Goal: Task Accomplishment & Management: Manage account settings

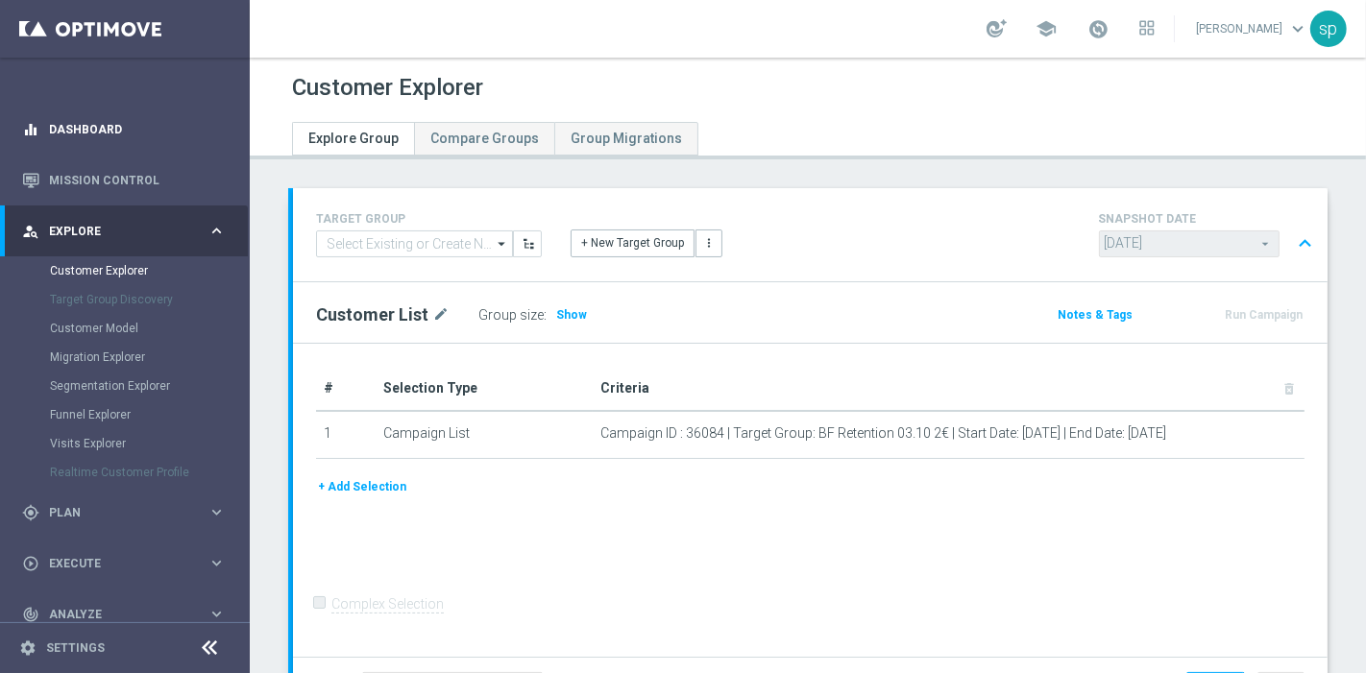
scroll to position [1077, 0]
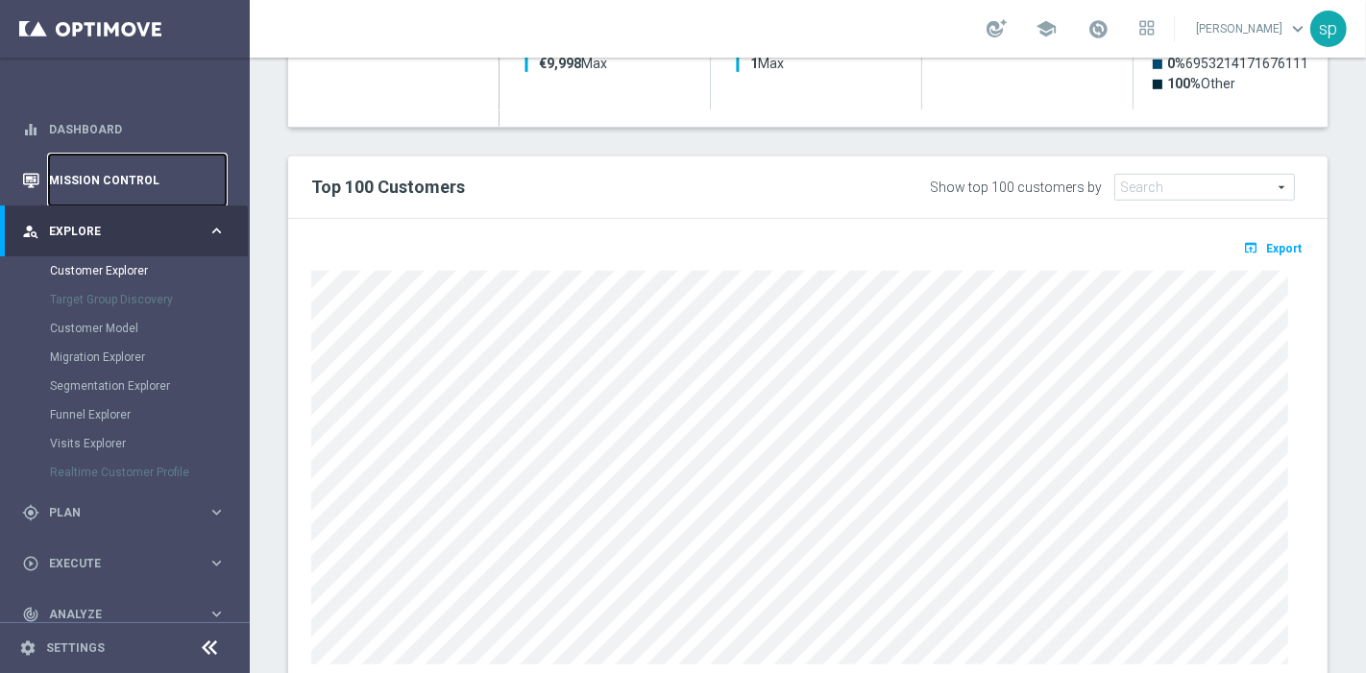
click at [110, 174] on link "Mission Control" at bounding box center [137, 180] width 177 height 51
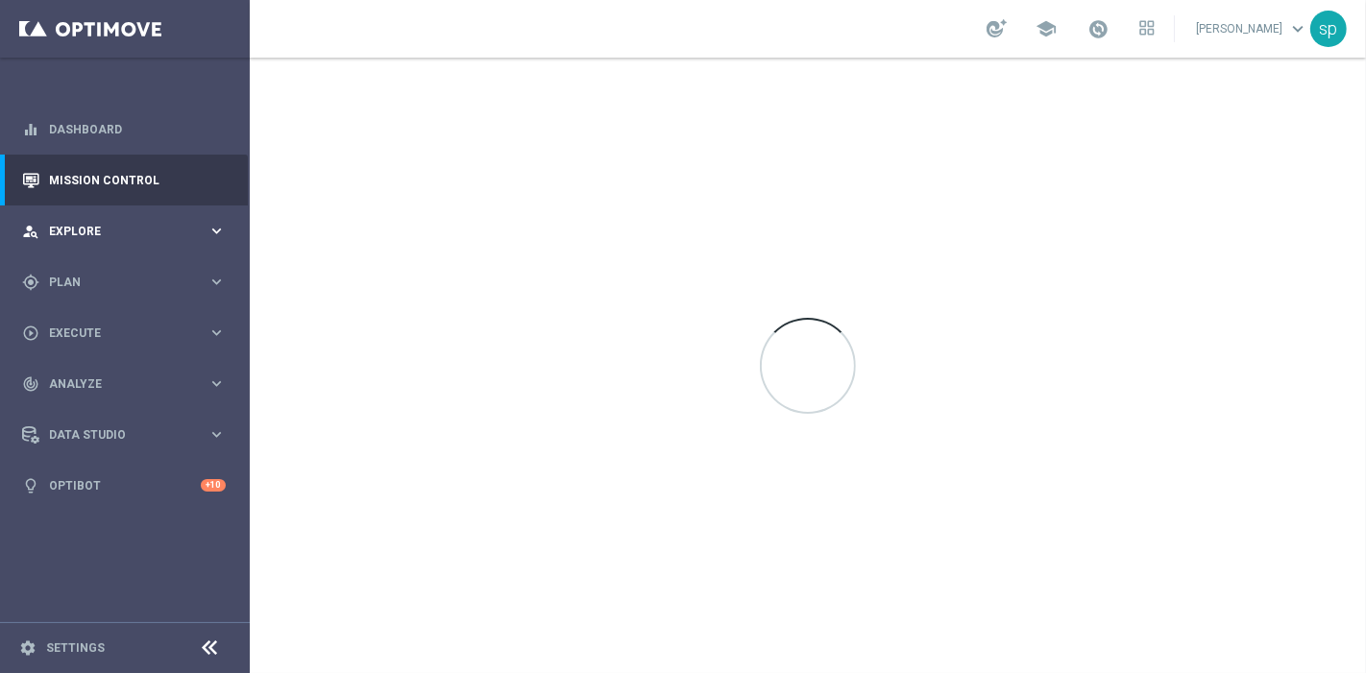
click at [87, 221] on div "person_search Explore keyboard_arrow_right" at bounding box center [124, 231] width 248 height 51
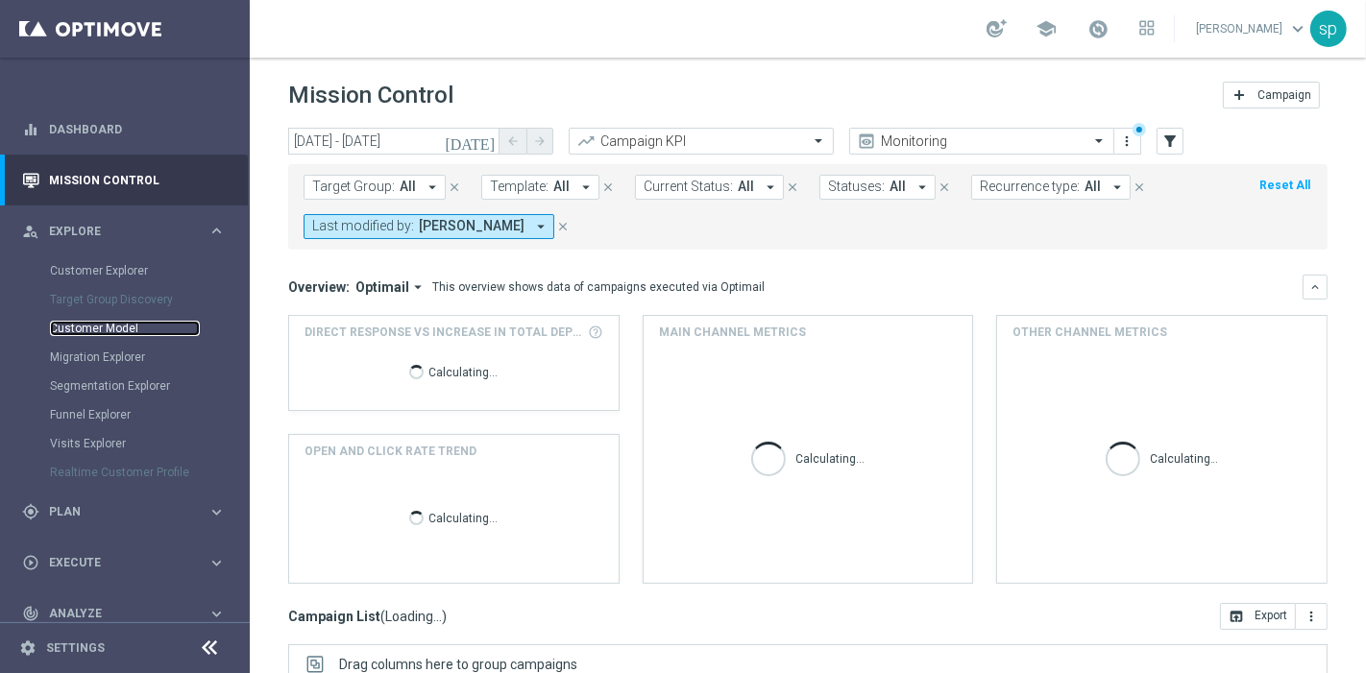
click at [116, 327] on link "Customer Model" at bounding box center [125, 328] width 150 height 15
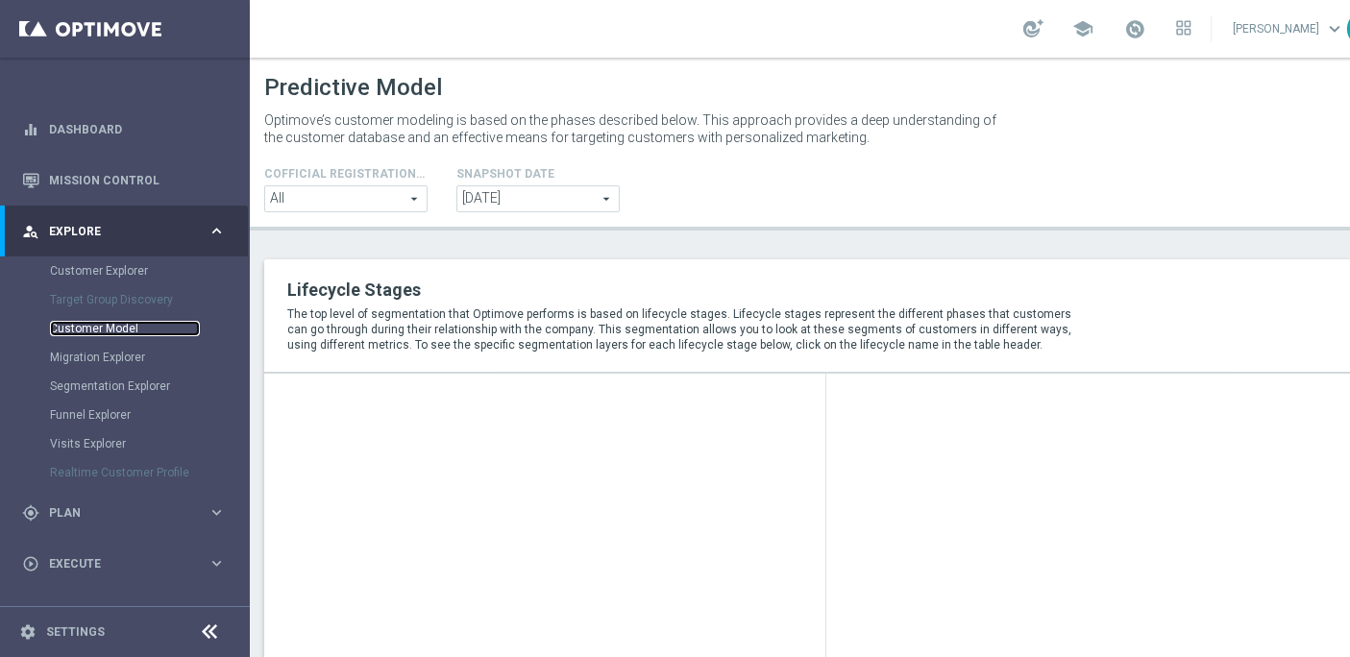
scroll to position [16, 0]
click at [70, 507] on span "Plan" at bounding box center [128, 513] width 158 height 12
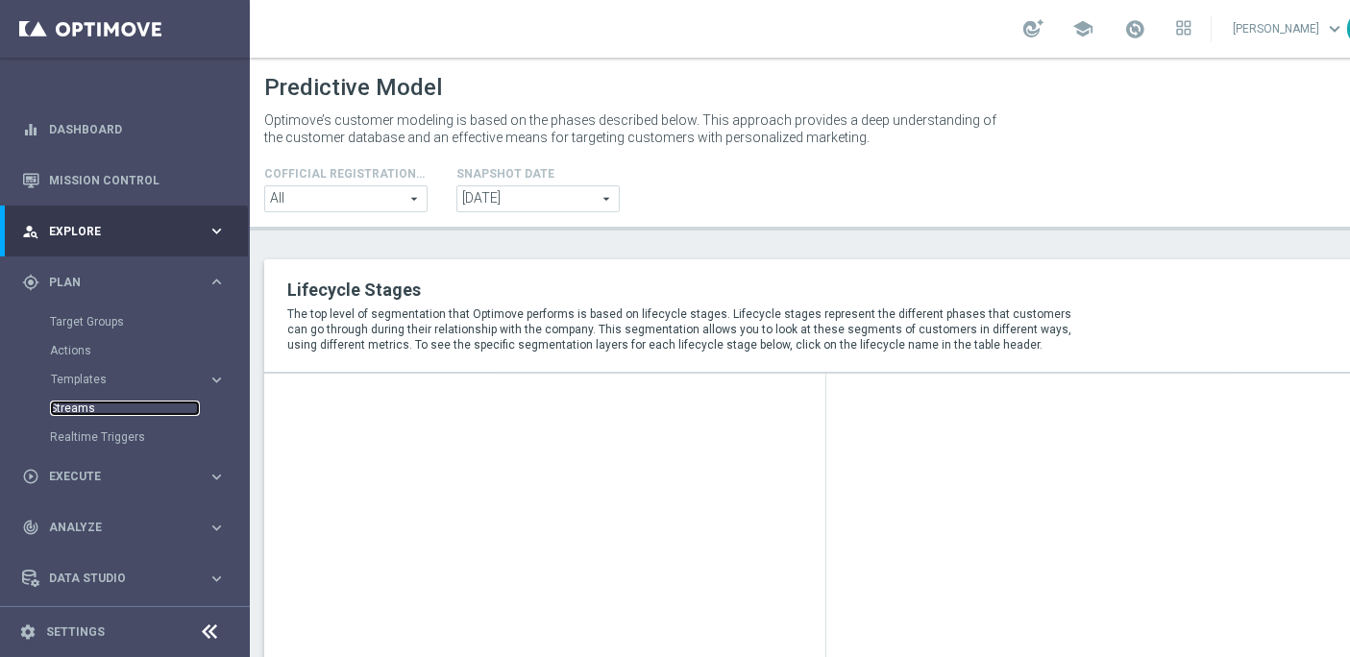
click at [75, 401] on link "Streams" at bounding box center [125, 408] width 150 height 15
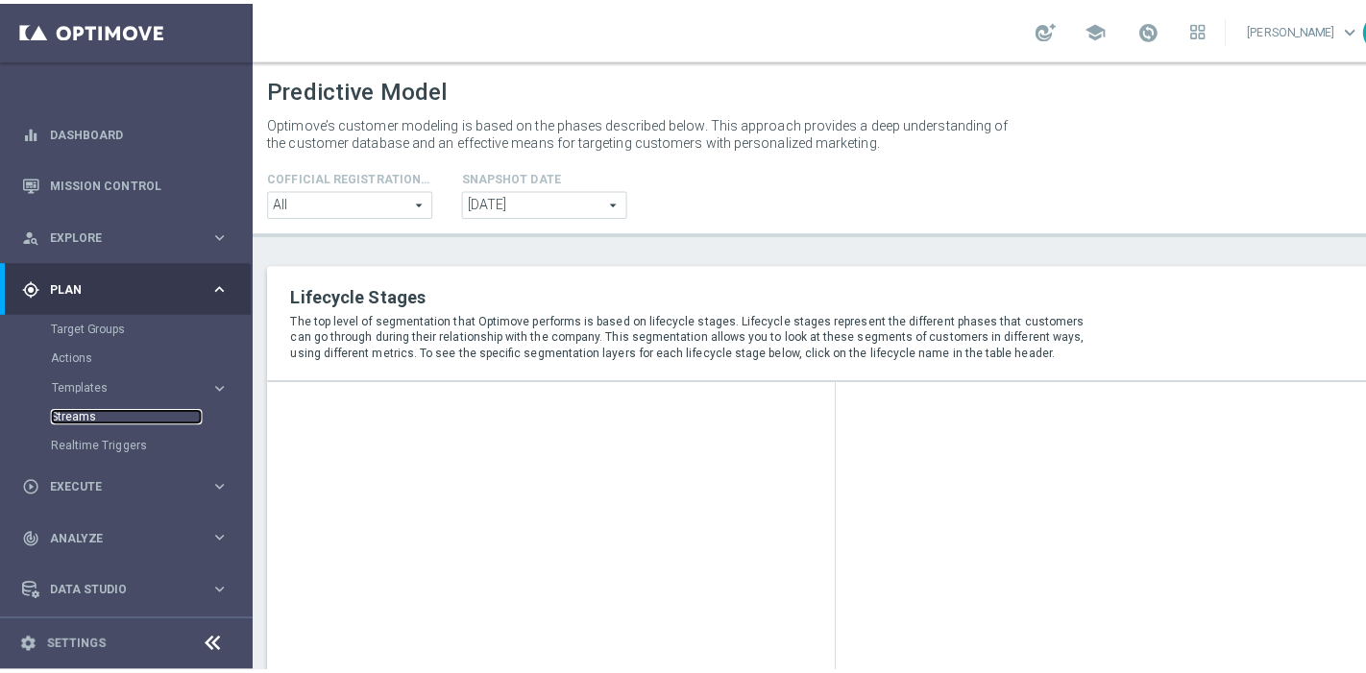
scroll to position [0, 0]
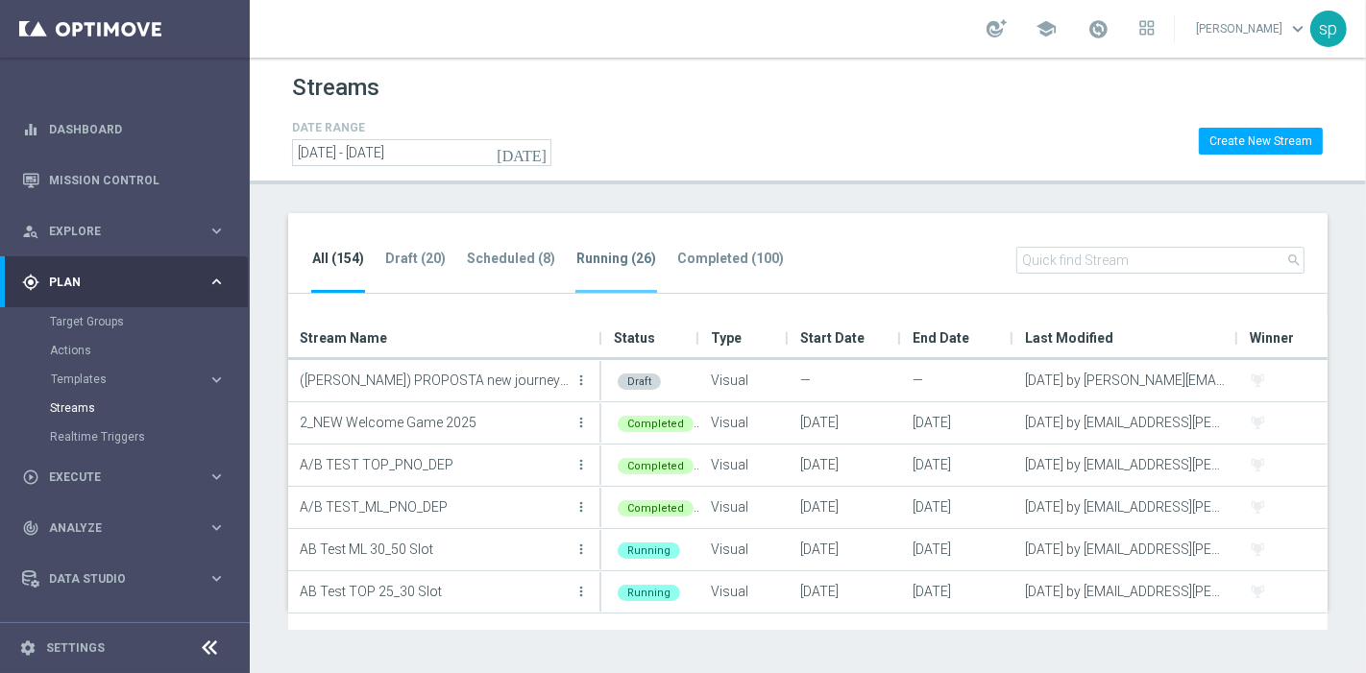
click at [616, 248] on li "Running (26)" at bounding box center [616, 270] width 82 height 45
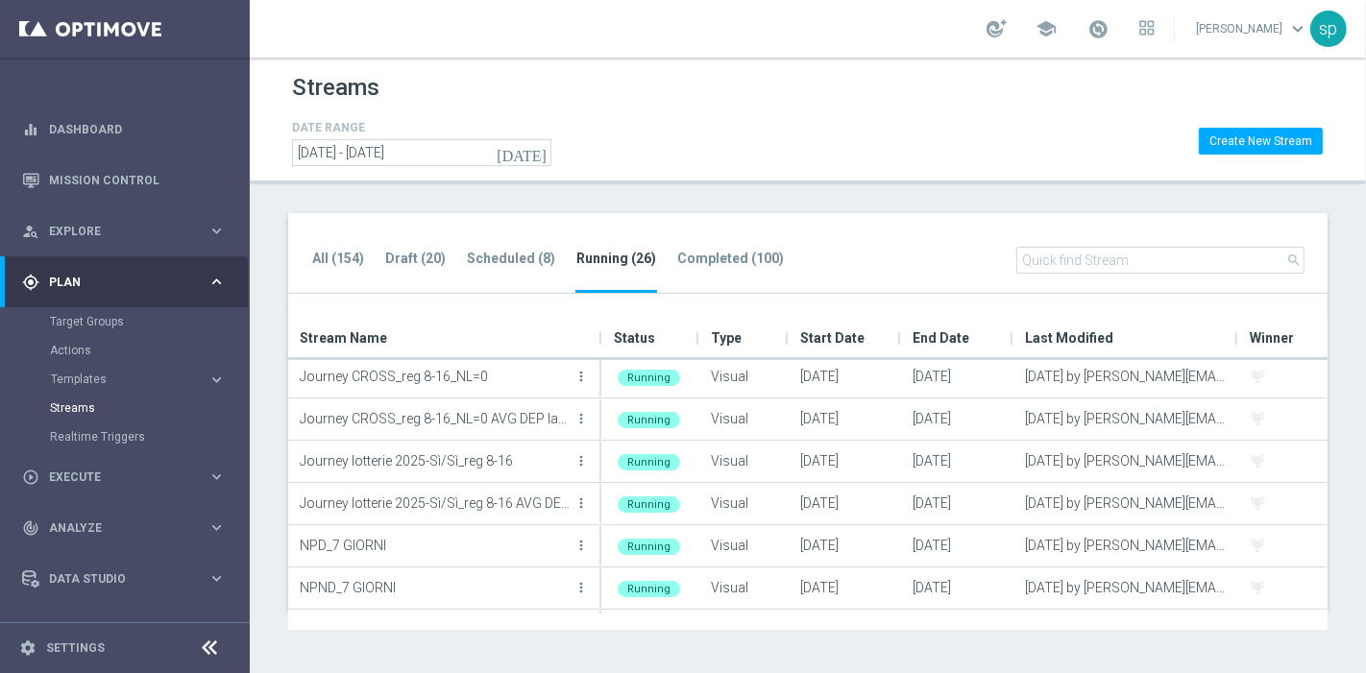
scroll to position [469, 0]
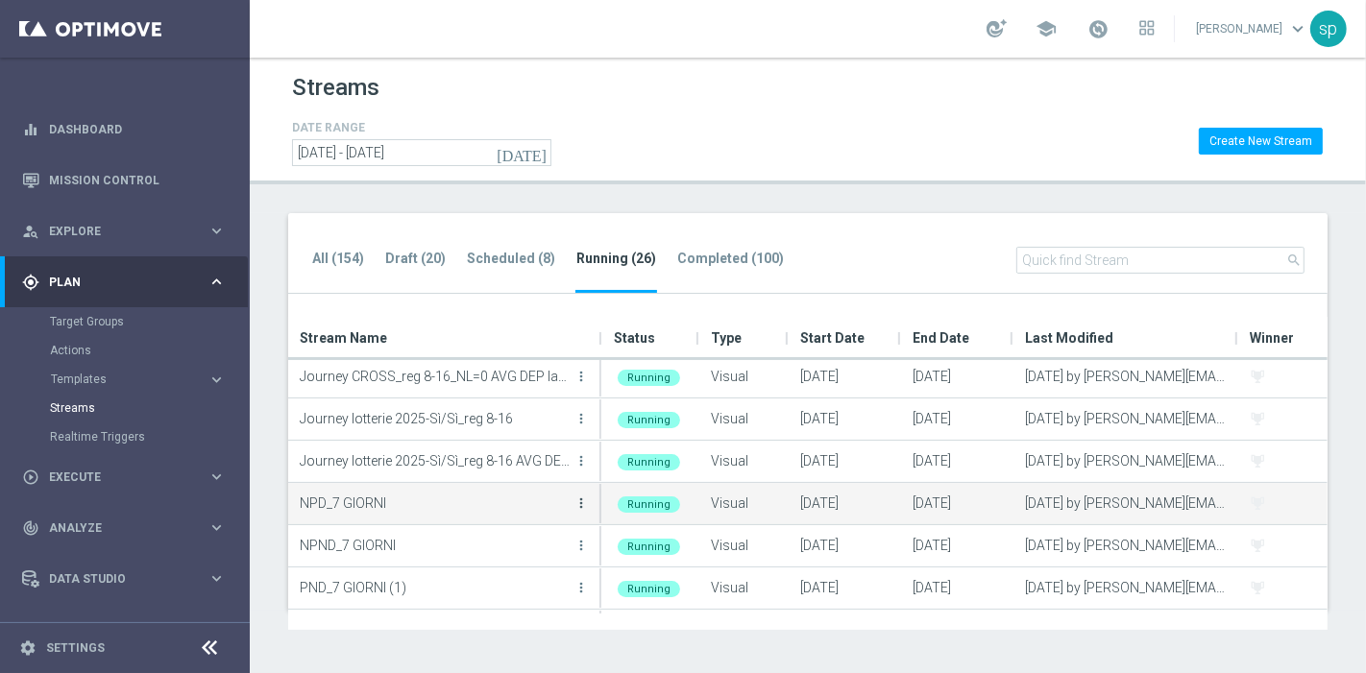
click at [585, 501] on icon "more_vert" at bounding box center [580, 503] width 15 height 15
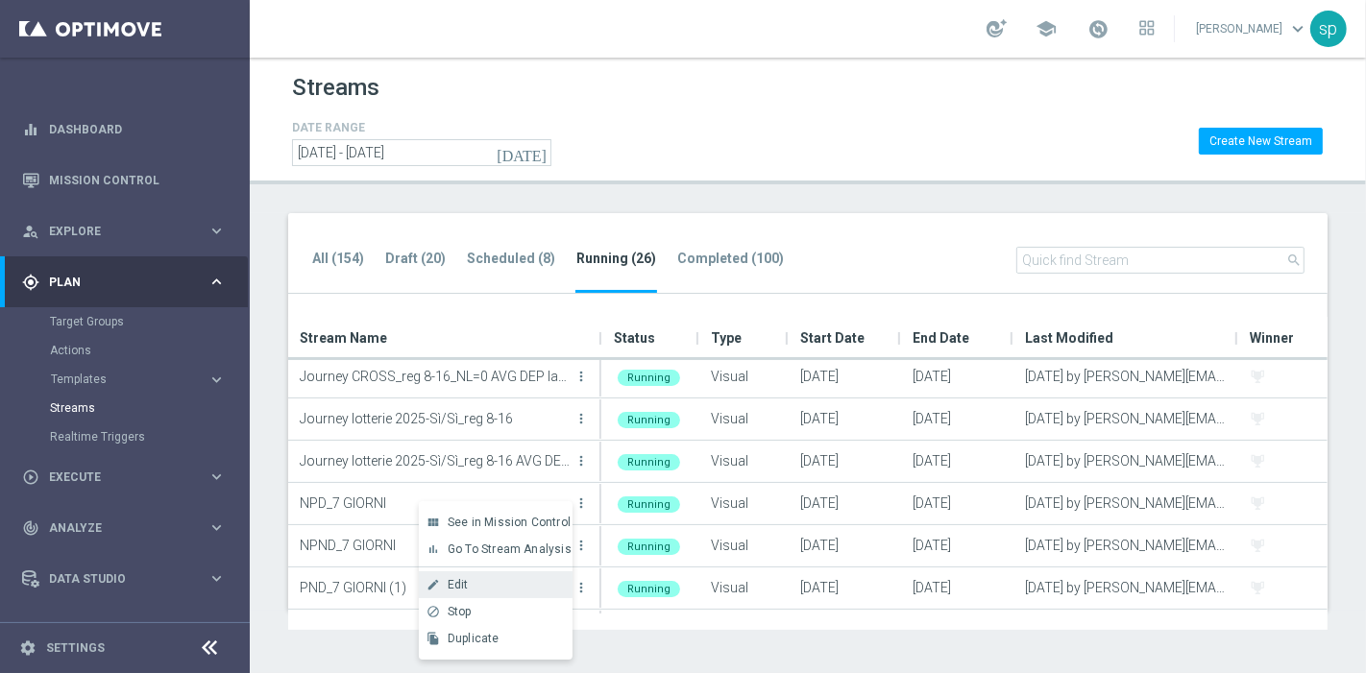
click at [492, 580] on div "Edit" at bounding box center [506, 584] width 116 height 13
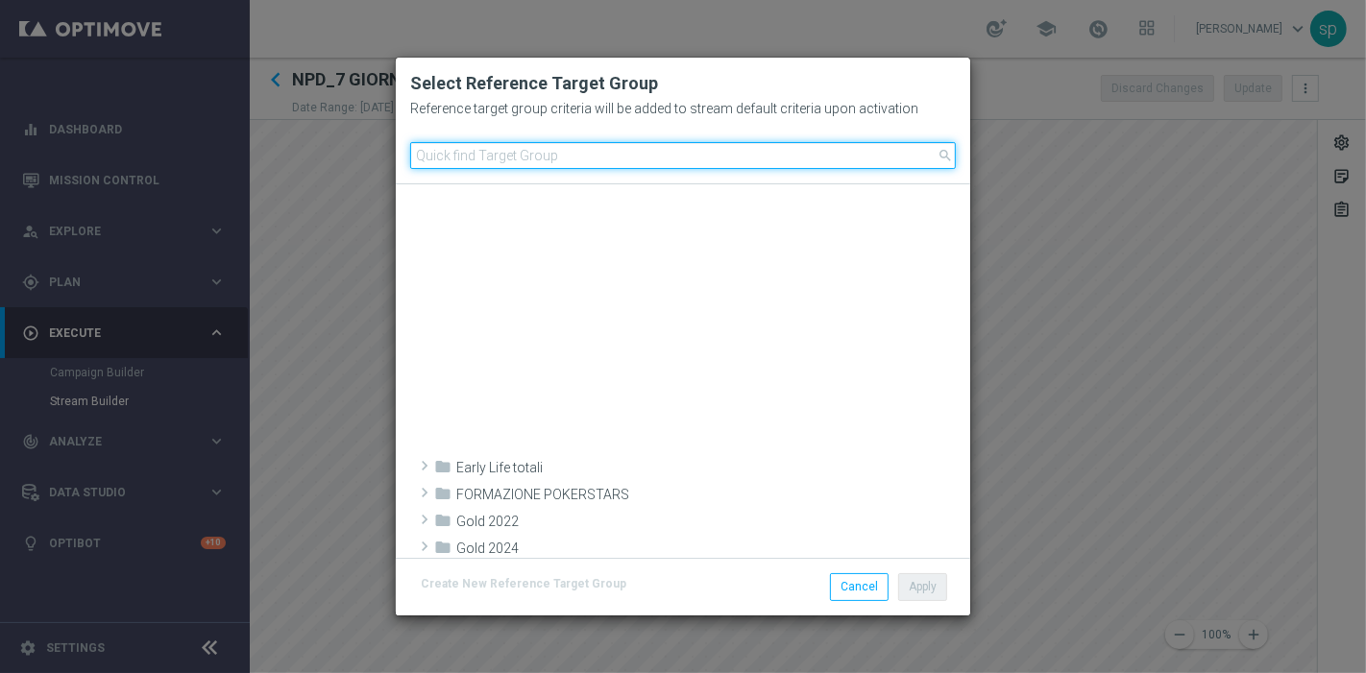
scroll to position [735, 0]
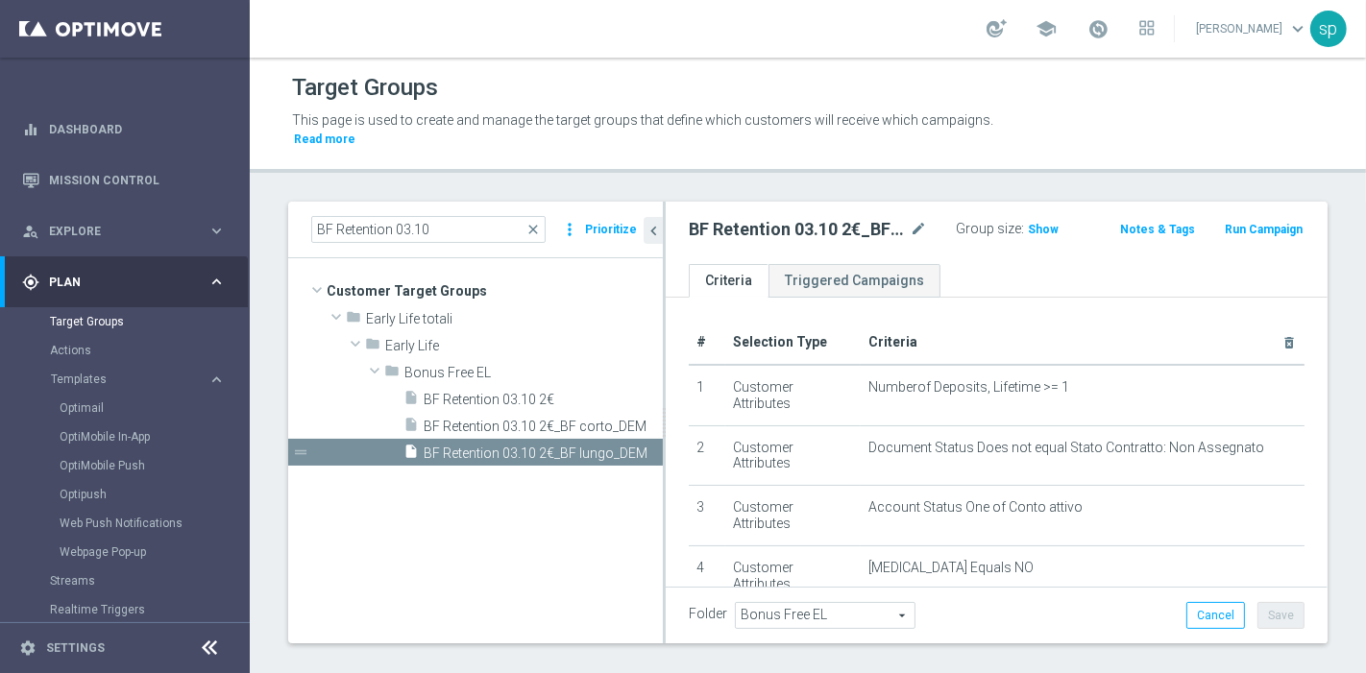
scroll to position [600, 0]
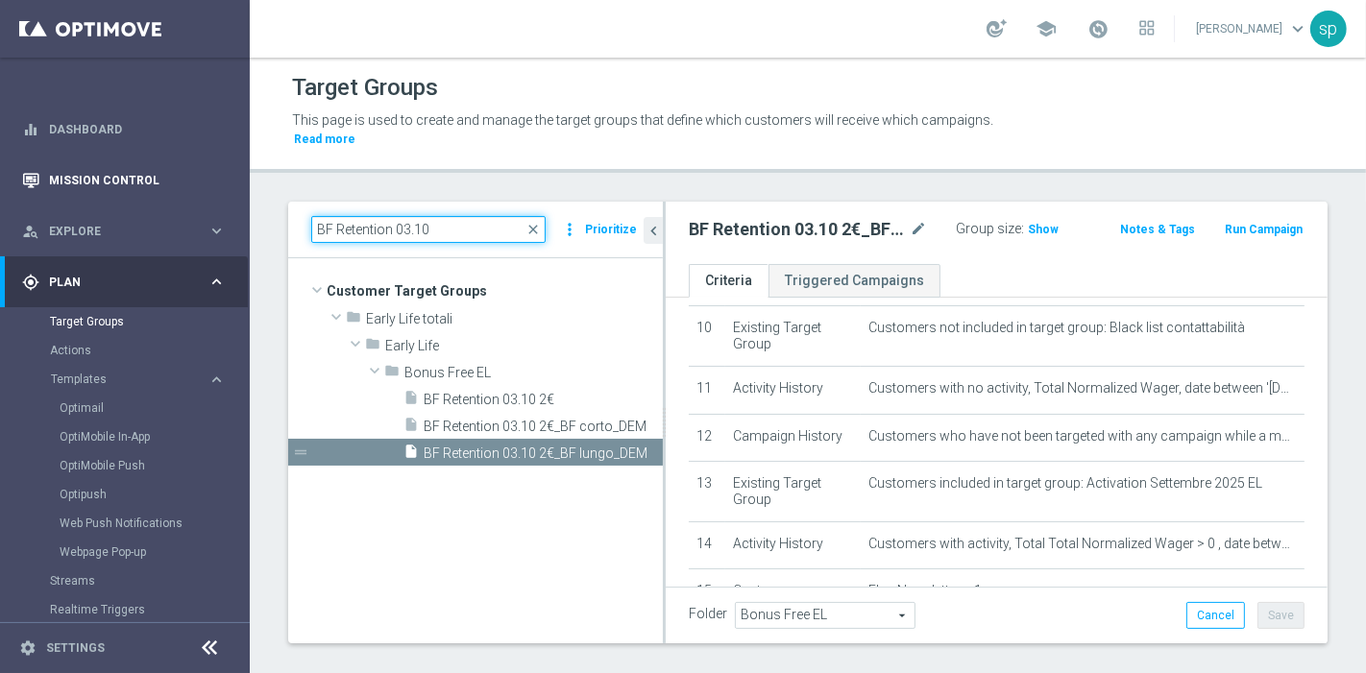
drag, startPoint x: 436, startPoint y: 215, endPoint x: 125, endPoint y: 174, distance: 314.0
click at [125, 174] on main "equalizer Dashboard Mission Control" at bounding box center [683, 336] width 1366 height 673
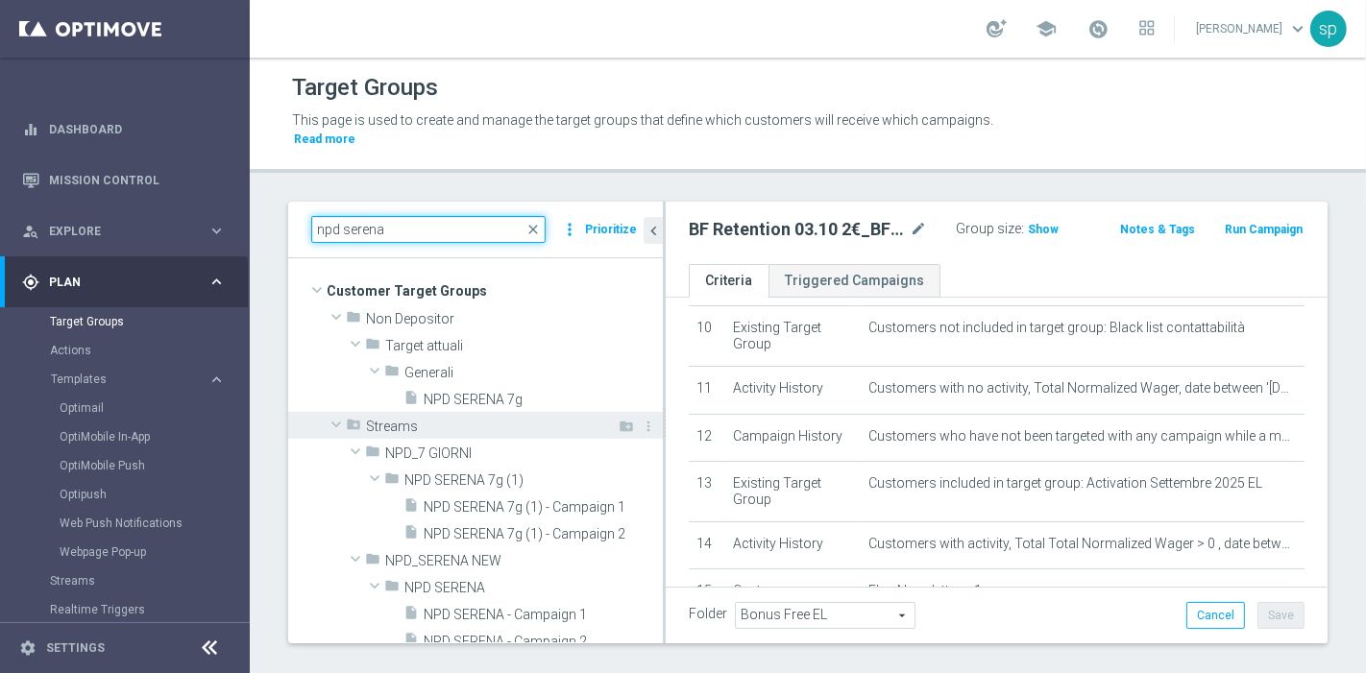
type input "npd serena"
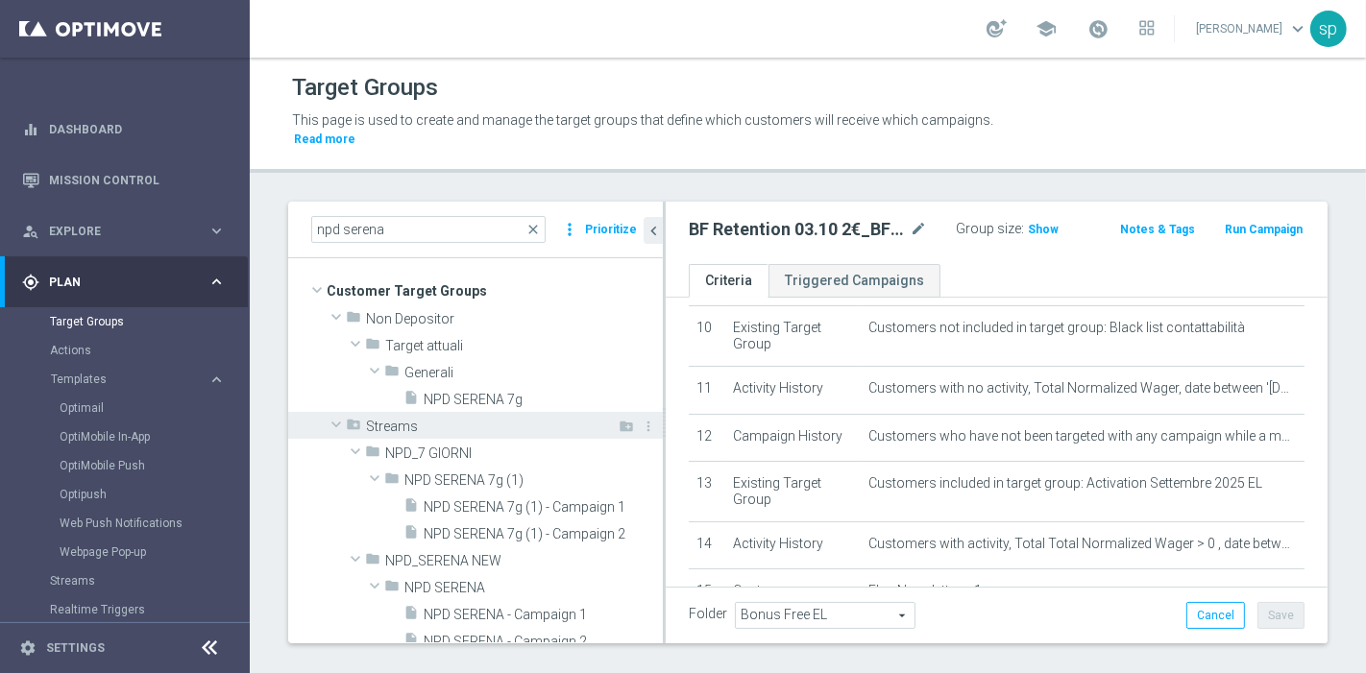
click at [481, 412] on div "folder_special Streams" at bounding box center [460, 425] width 229 height 27
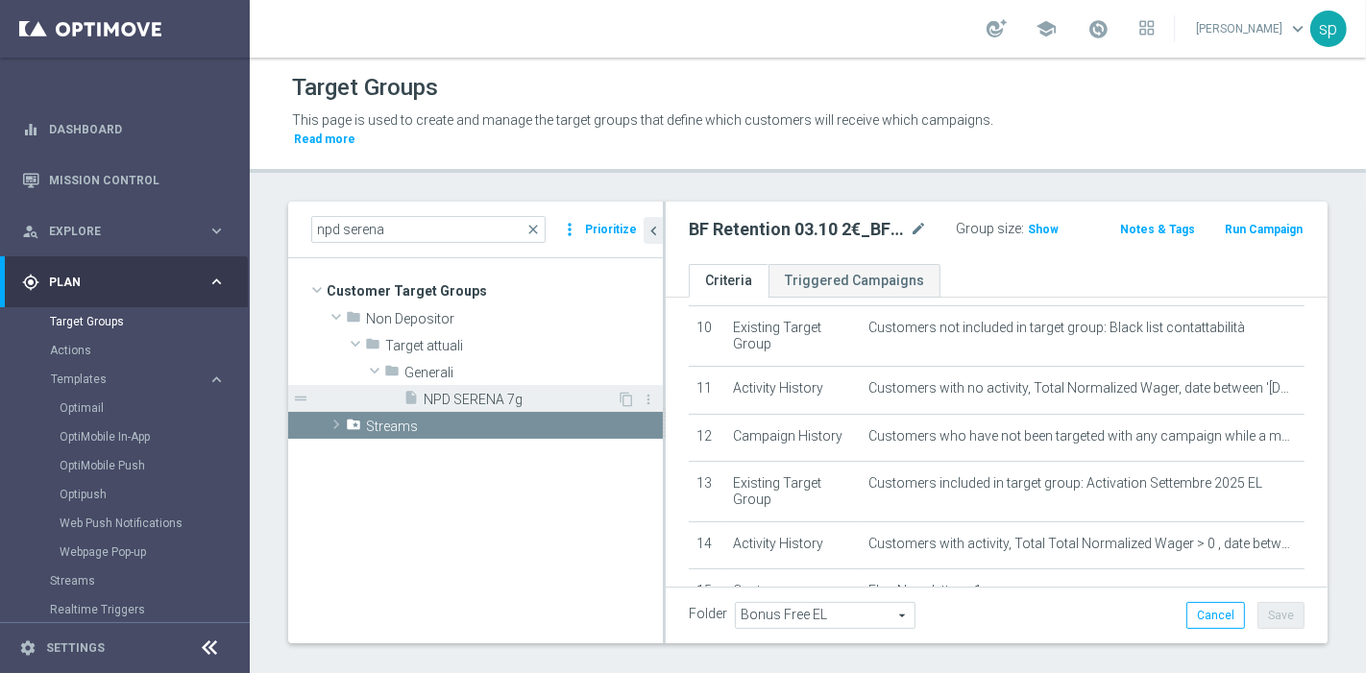
click at [502, 392] on span "NPD SERENA 7g" at bounding box center [520, 400] width 193 height 16
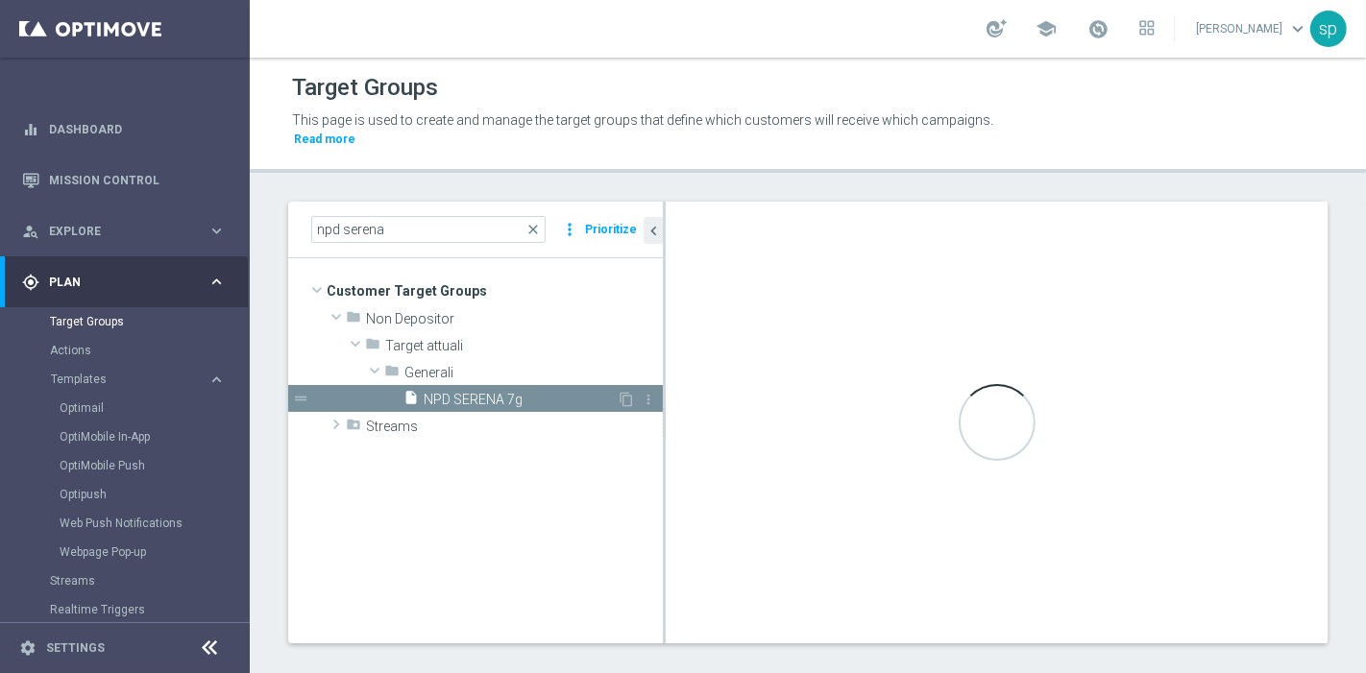
checkbox input "true"
type input "Generali"
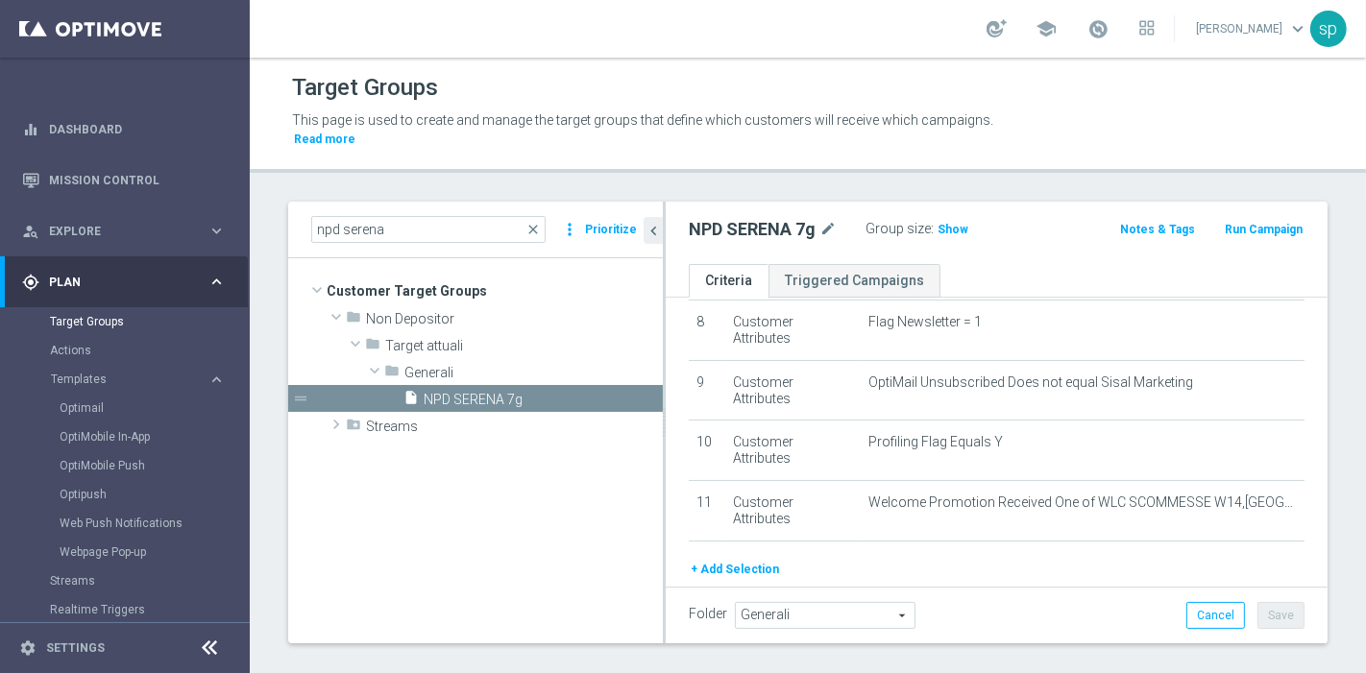
scroll to position [499, 0]
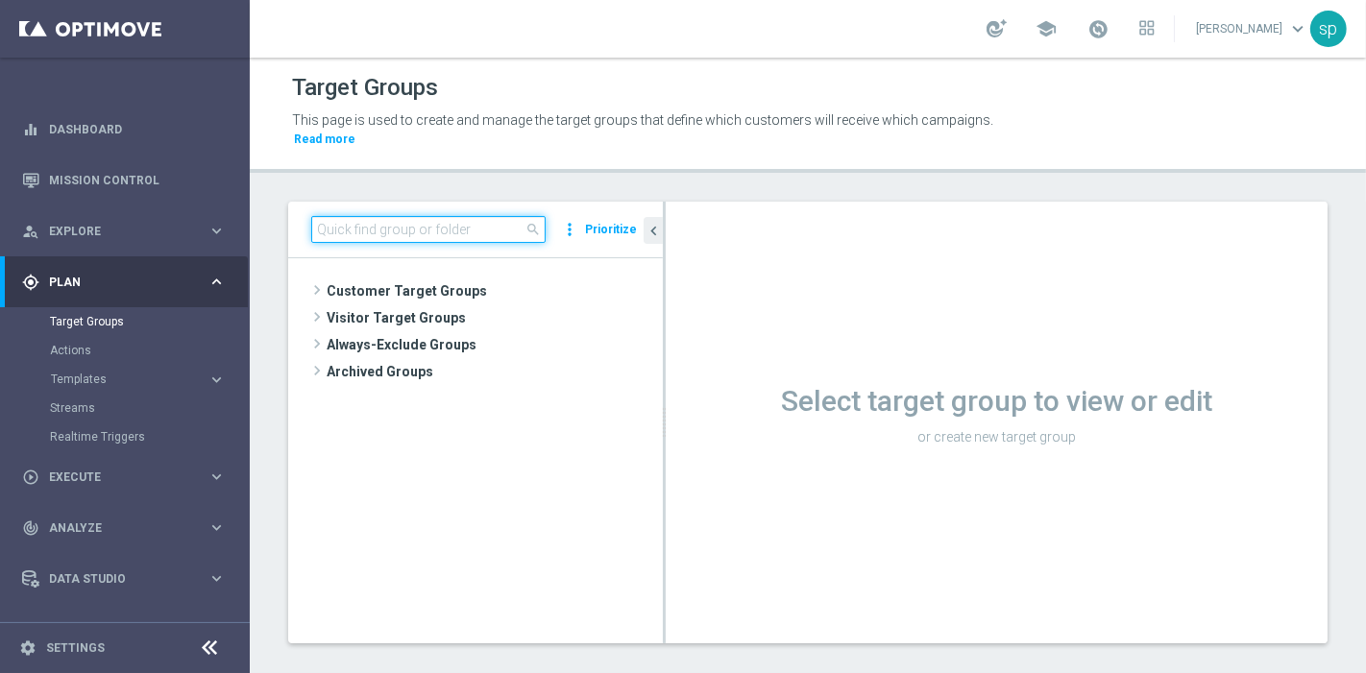
click at [400, 216] on input at bounding box center [428, 229] width 234 height 27
type input "a"
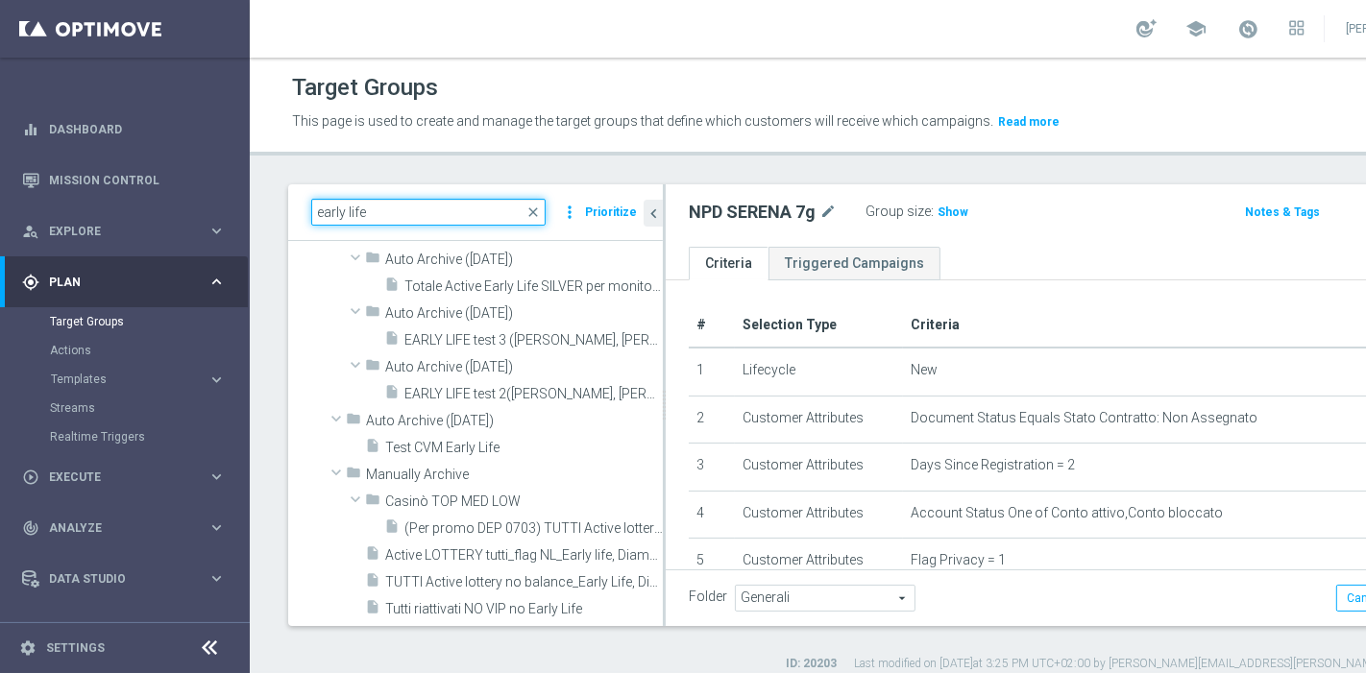
scroll to position [10844, 0]
type input "early life"
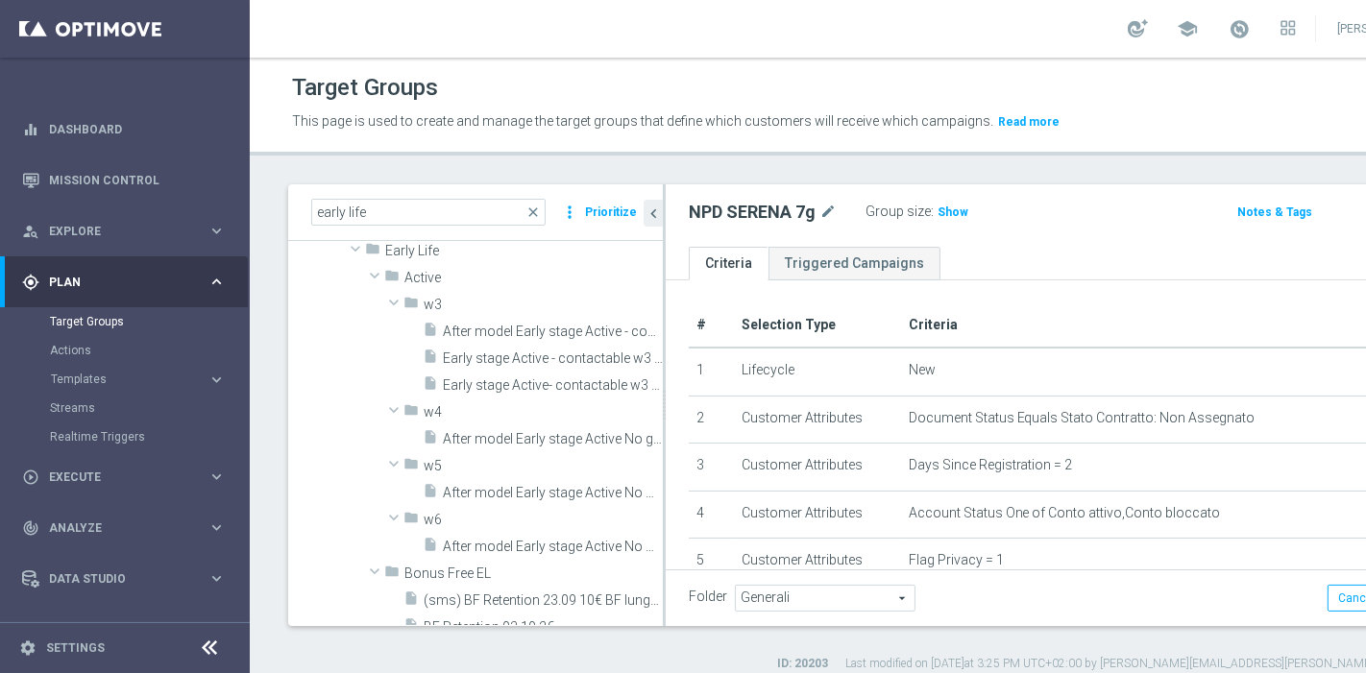
scroll to position [385, 0]
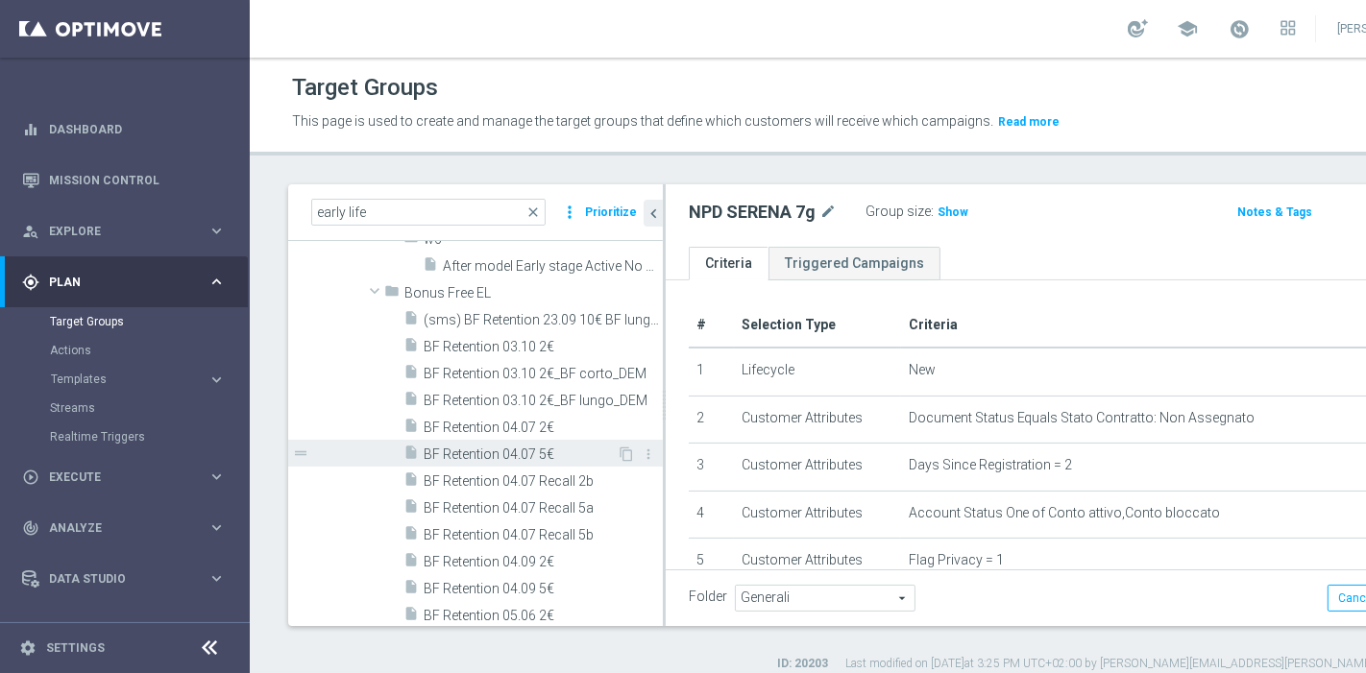
click at [531, 452] on span "BF Retention 04.07 5€" at bounding box center [520, 455] width 193 height 16
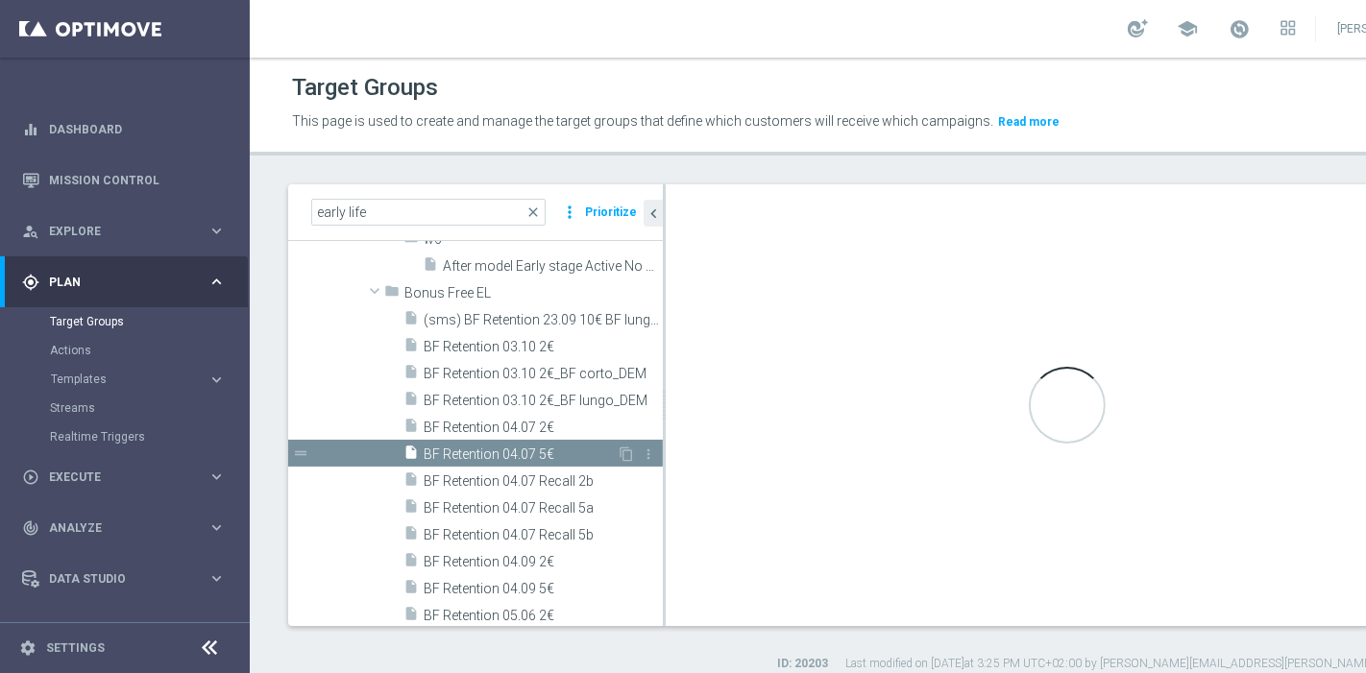
checkbox input "false"
type input "Bonus Free EL"
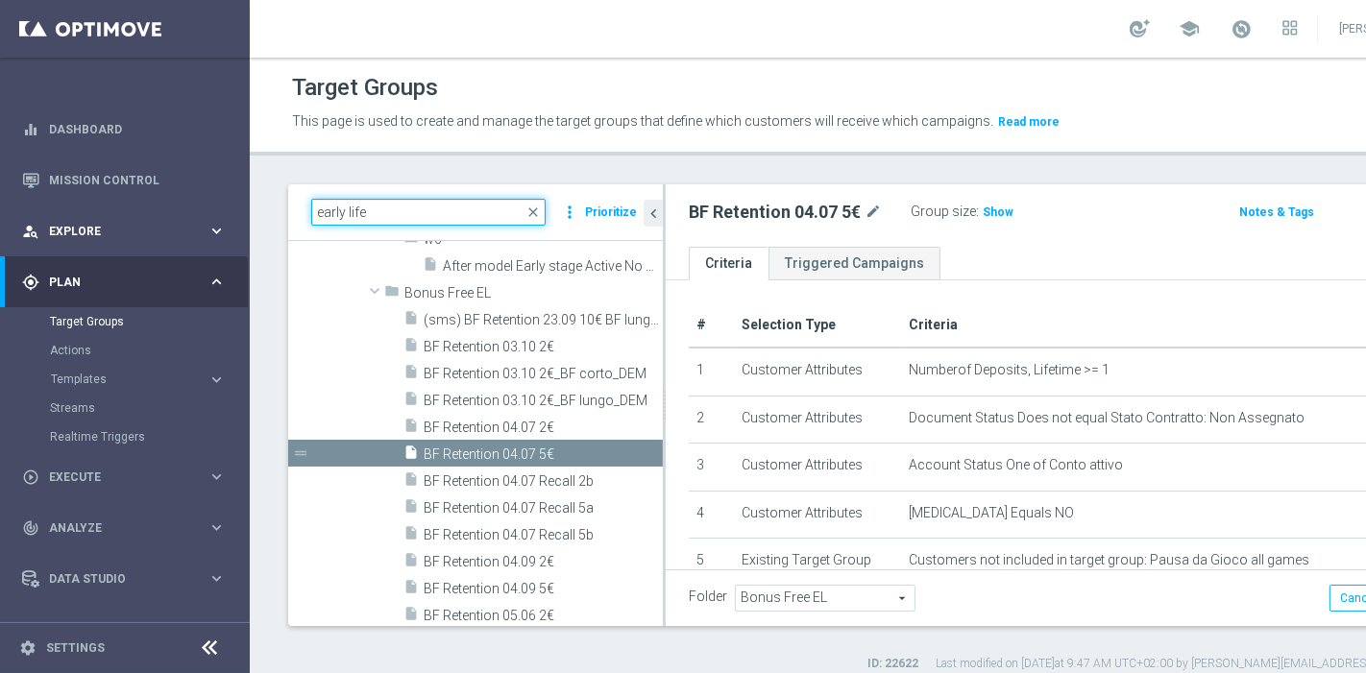
drag, startPoint x: 383, startPoint y: 218, endPoint x: 170, endPoint y: 247, distance: 215.2
click at [170, 247] on main "equalizer Dashboard Mission Control" at bounding box center [683, 336] width 1366 height 673
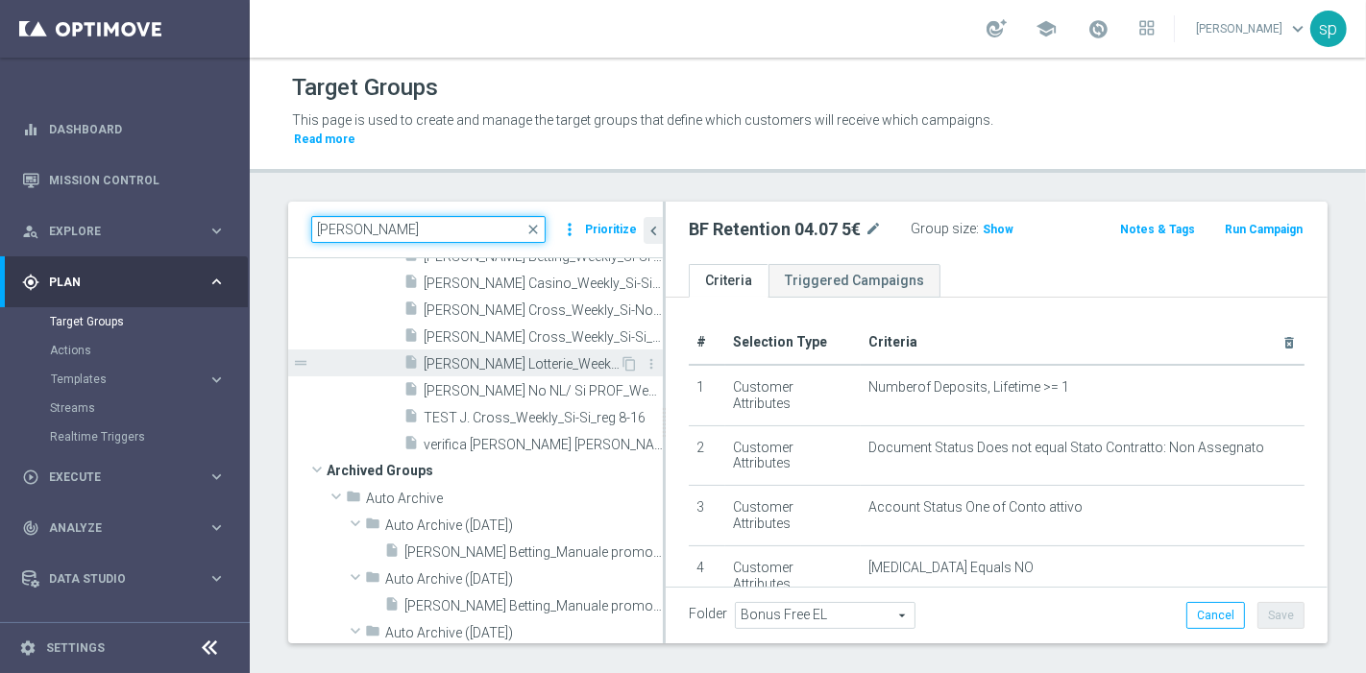
type input "[PERSON_NAME]"
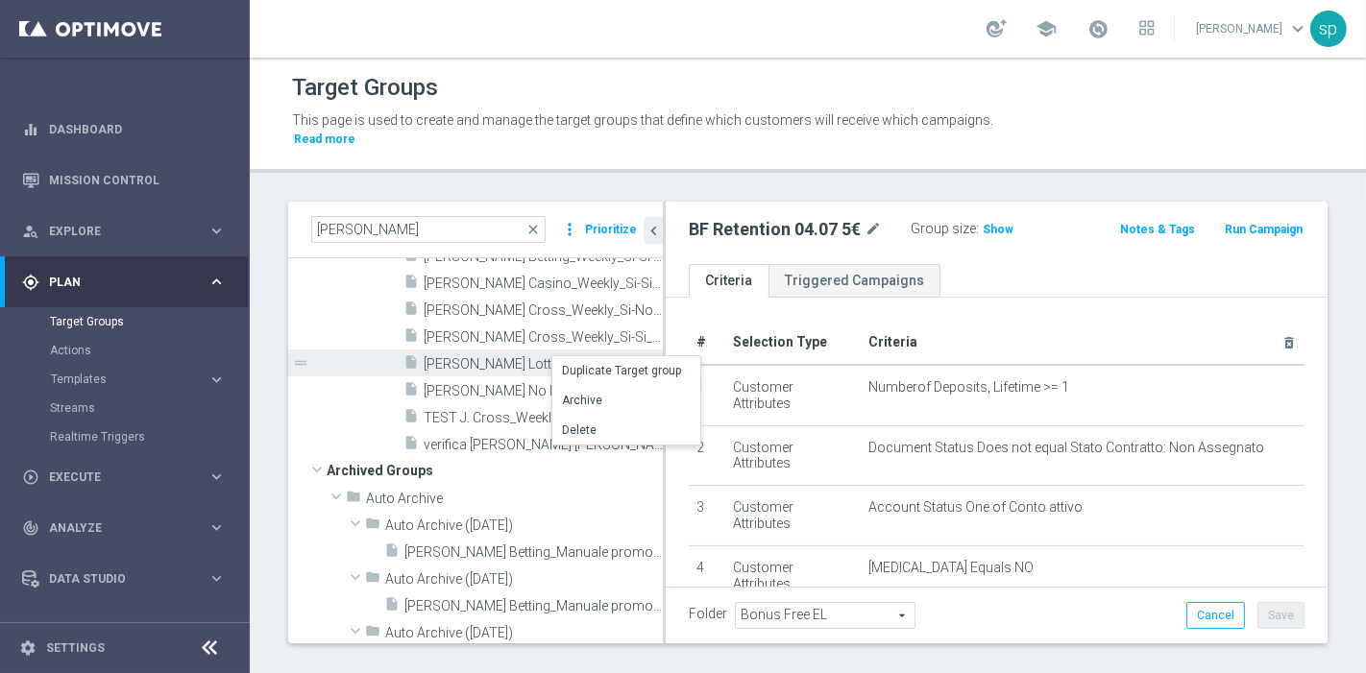
click at [551, 356] on span "[PERSON_NAME] Lotterie_Weekly_Si-Si-reg 8-16" at bounding box center [522, 364] width 196 height 16
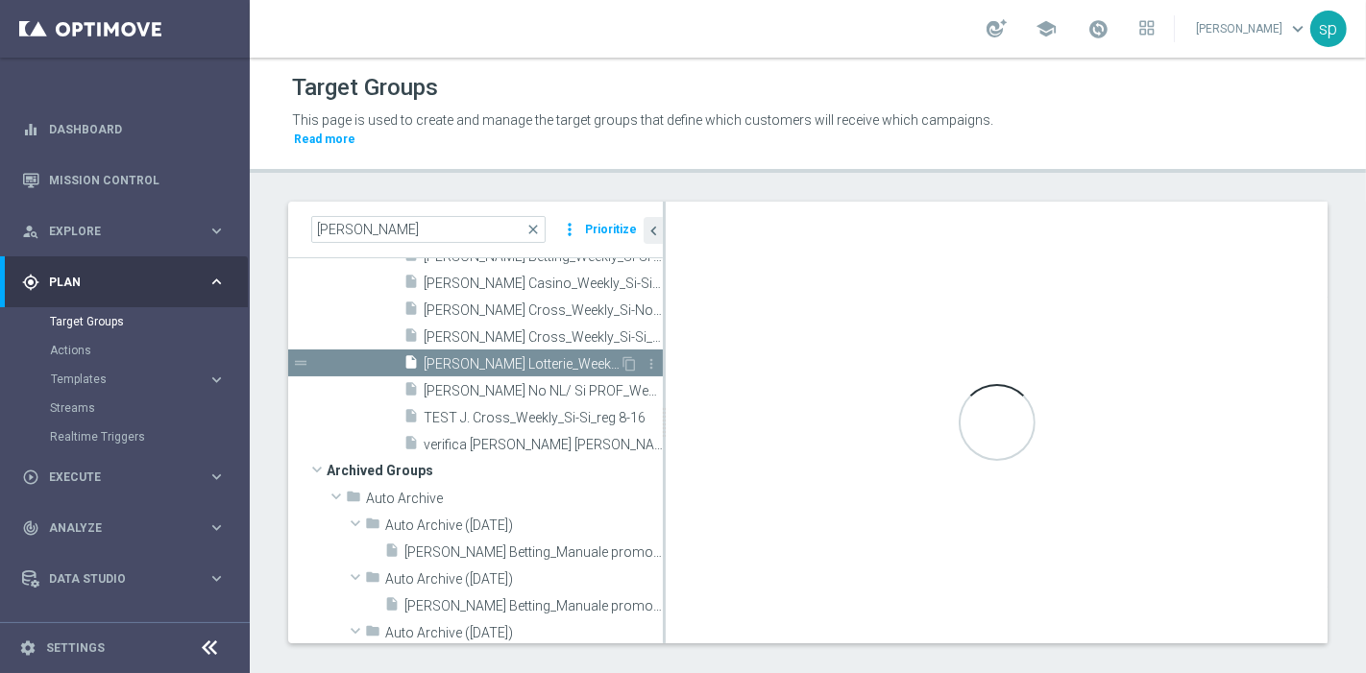
scroll to position [231, 0]
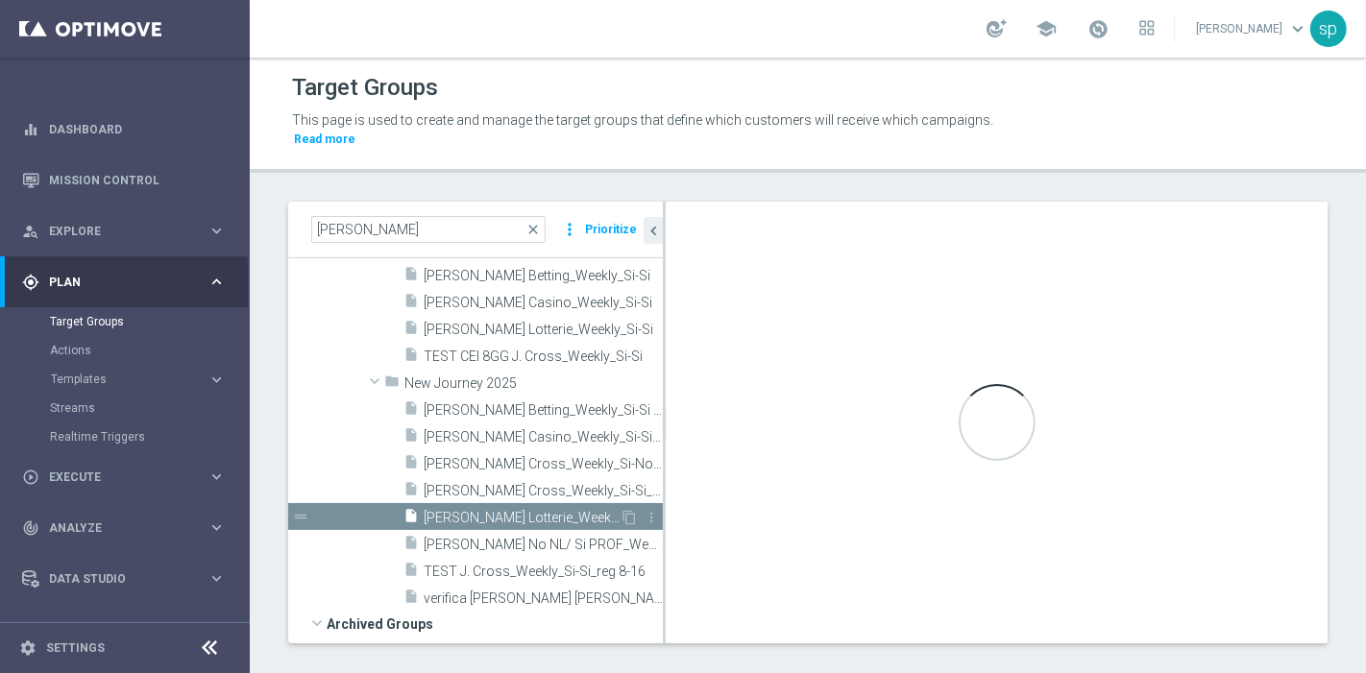
type input "New Journey 2025"
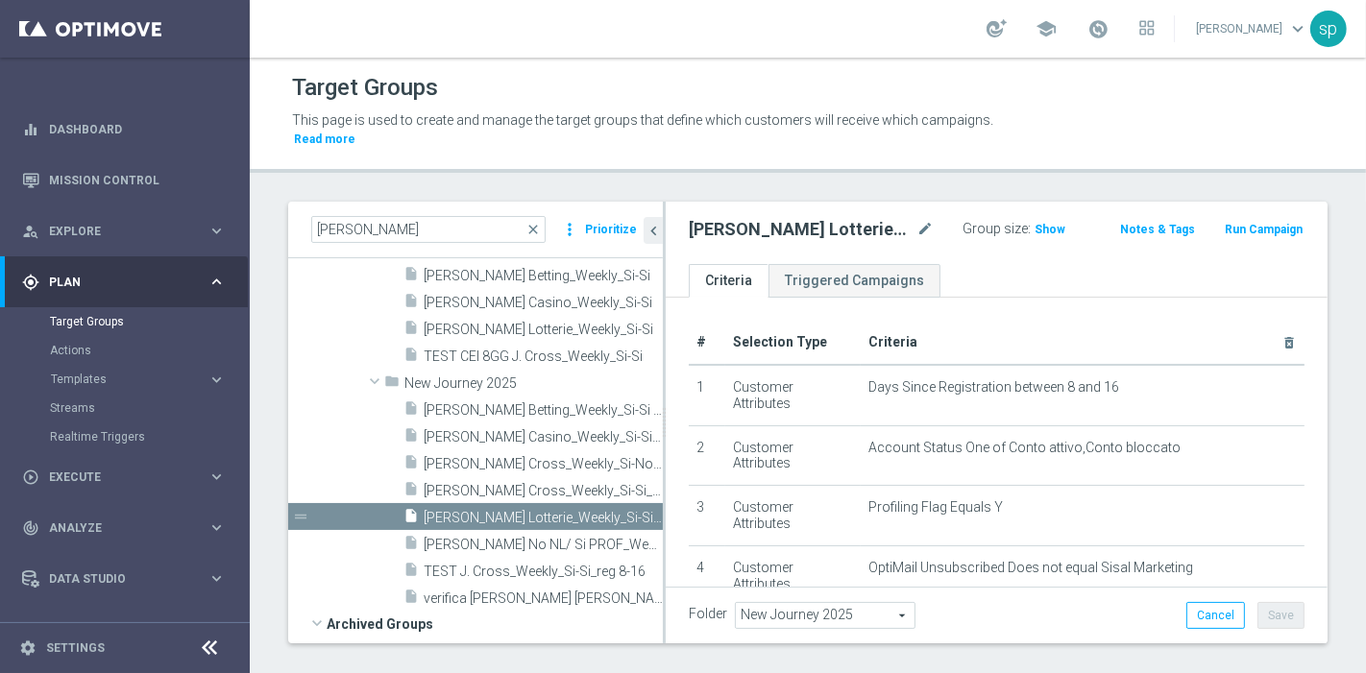
drag, startPoint x: 1304, startPoint y: 345, endPoint x: 1319, endPoint y: 207, distance: 139.2
click at [1319, 207] on div "[PERSON_NAME] close more_vert Prioritize Customer Target Groups library_add cre…" at bounding box center [808, 446] width 1116 height 488
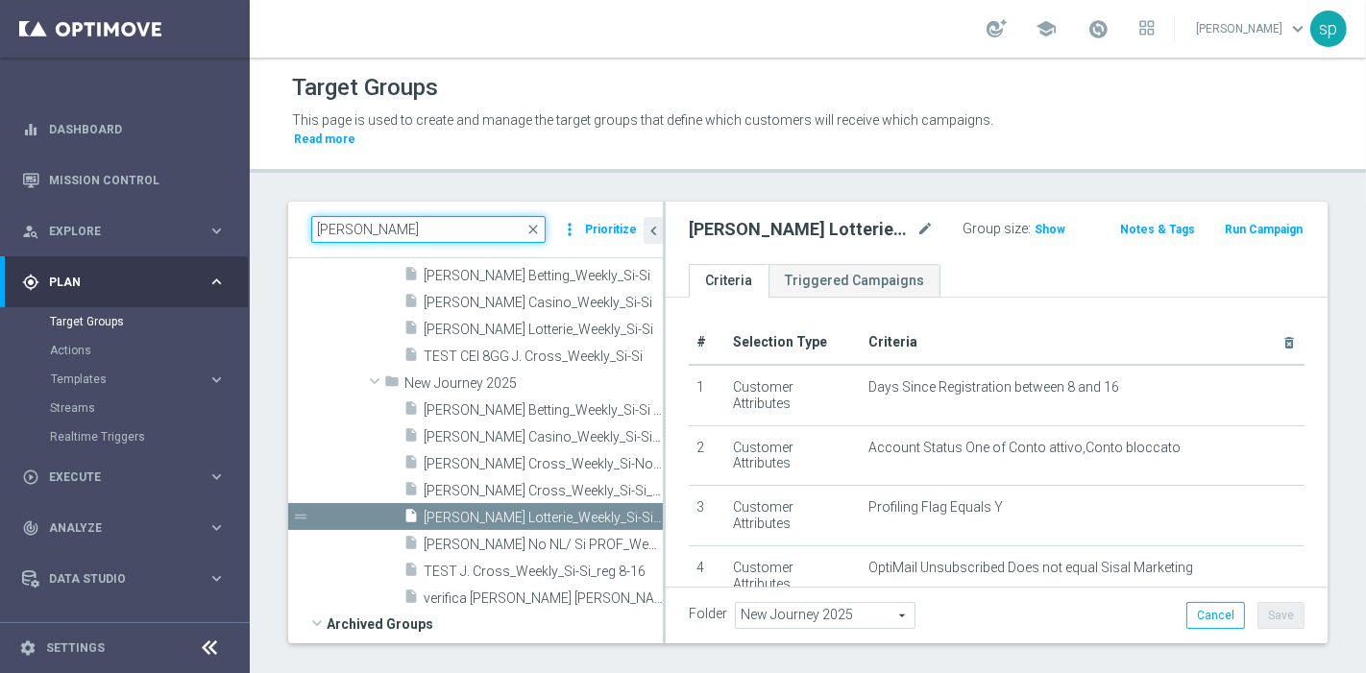
drag, startPoint x: 342, startPoint y: 221, endPoint x: 326, endPoint y: 214, distance: 17.7
click at [326, 216] on input "[PERSON_NAME]" at bounding box center [428, 229] width 234 height 27
type input "j"
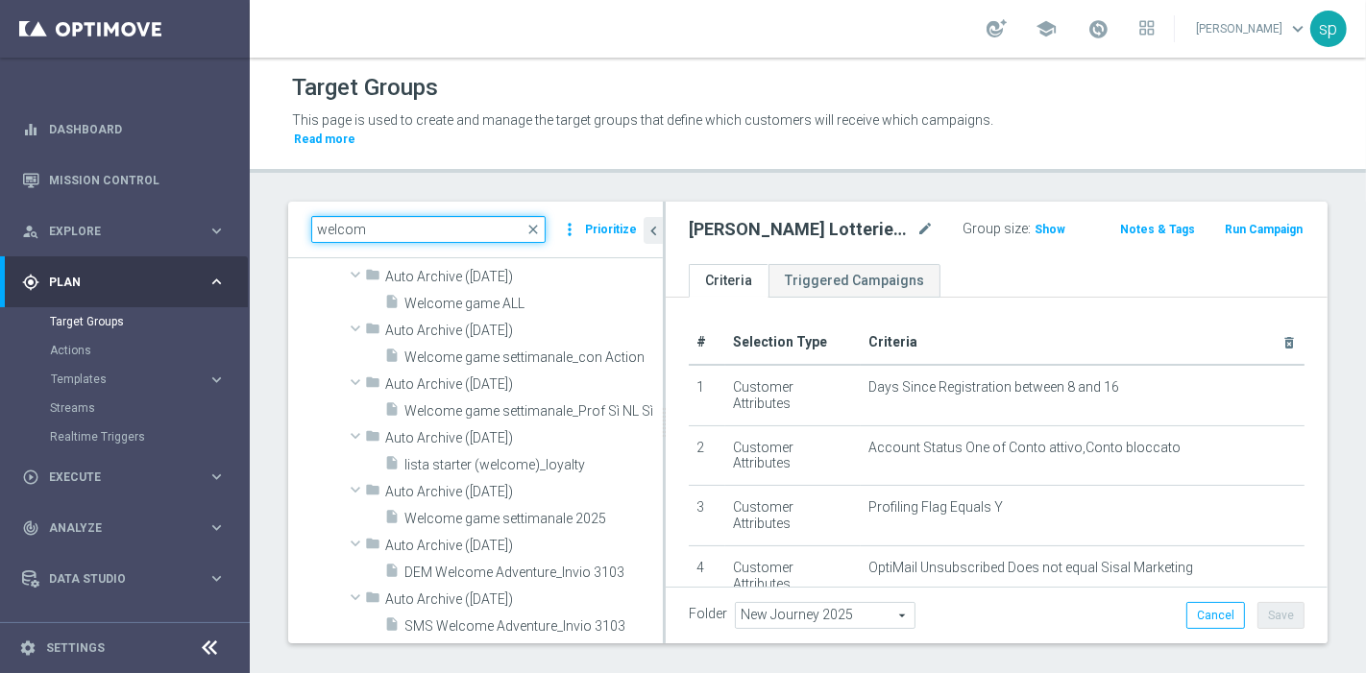
scroll to position [3553, 0]
type input "welcom"
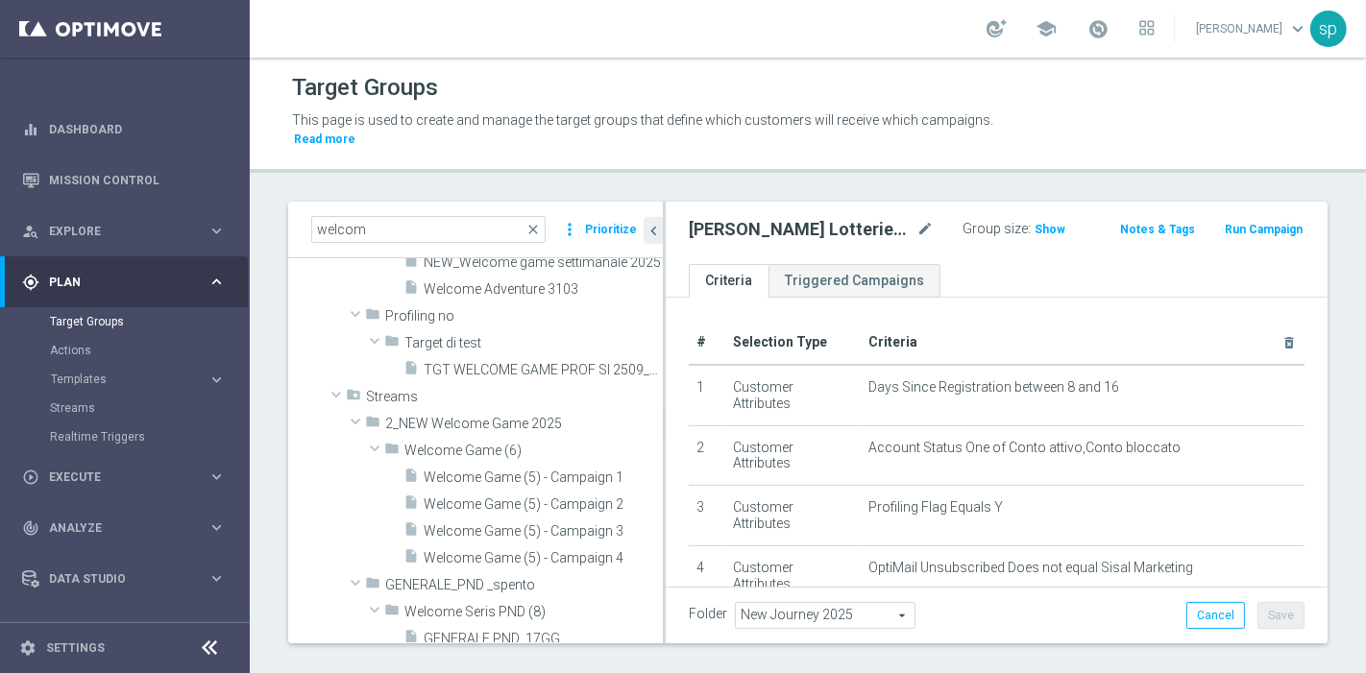
scroll to position [0, 0]
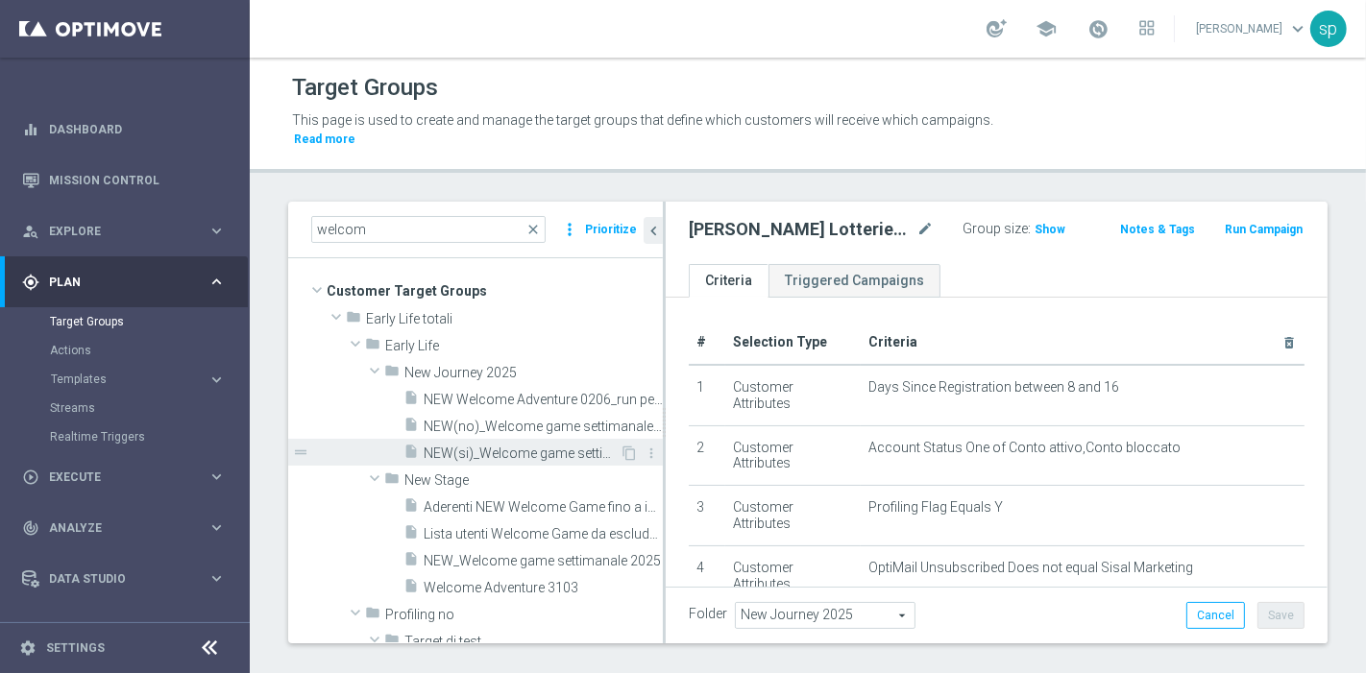
click at [545, 446] on span "NEW(si)_Welcome game settimanale 2025" at bounding box center [522, 454] width 196 height 16
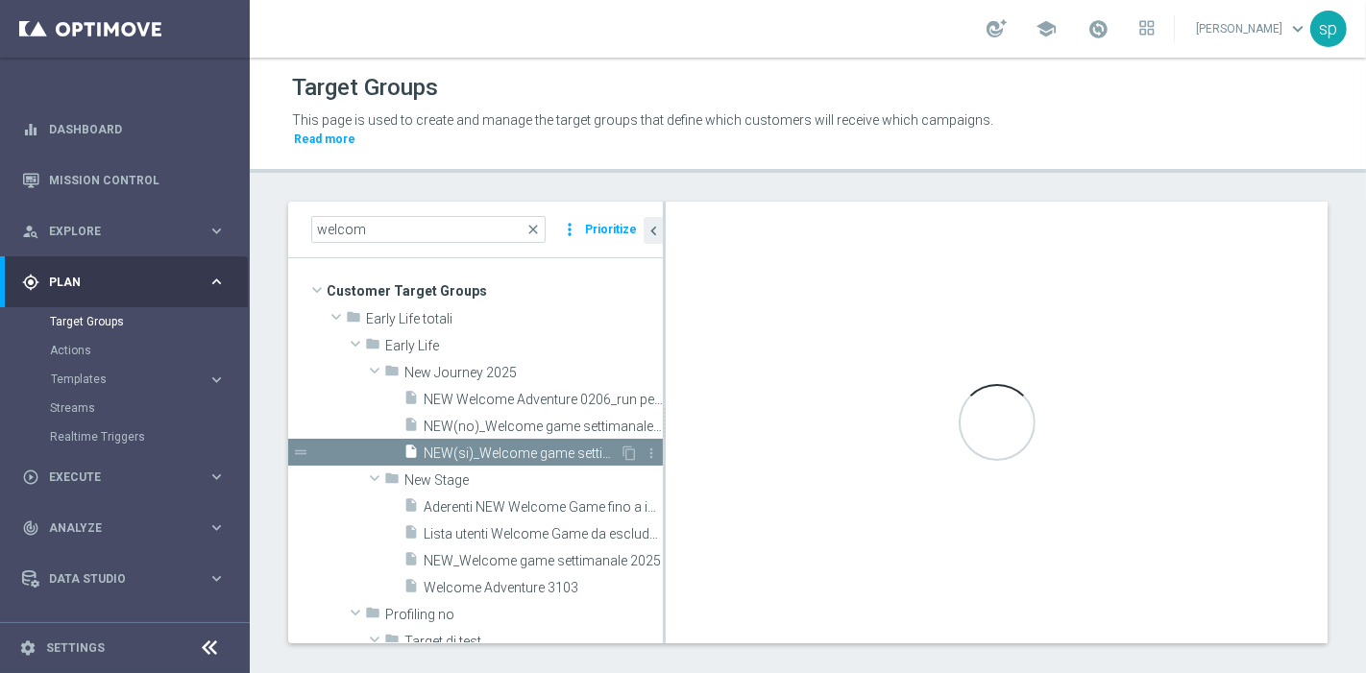
checkbox input "true"
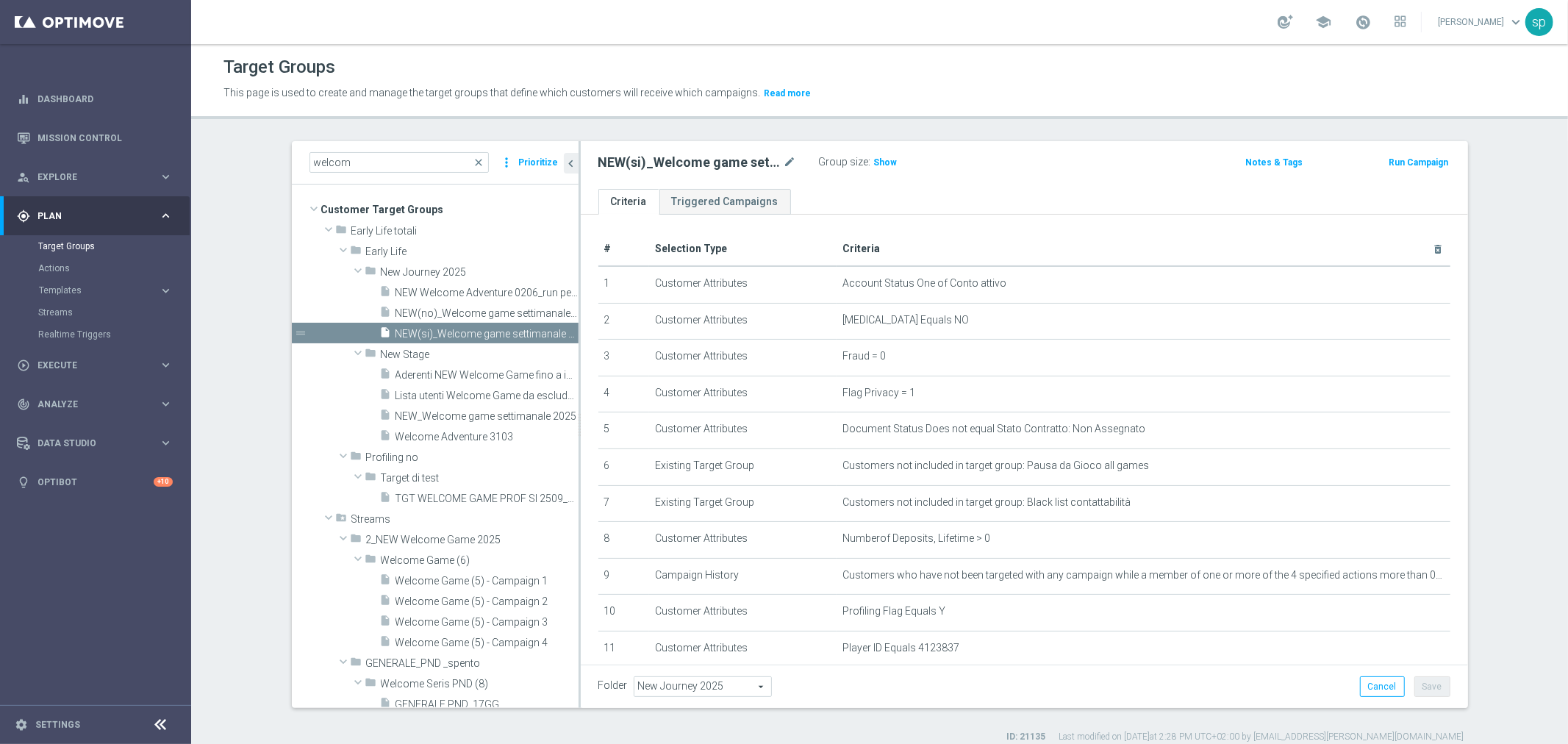
click at [1012, 152] on div "NEW(si)_Welcome game settimanale 2025 mode_edit Group size : Show" at bounding box center [879, 162] width 583 height 21
click at [970, 76] on div "Target Groups" at bounding box center [879, 67] width 1312 height 28
